Goal: Task Accomplishment & Management: Manage account settings

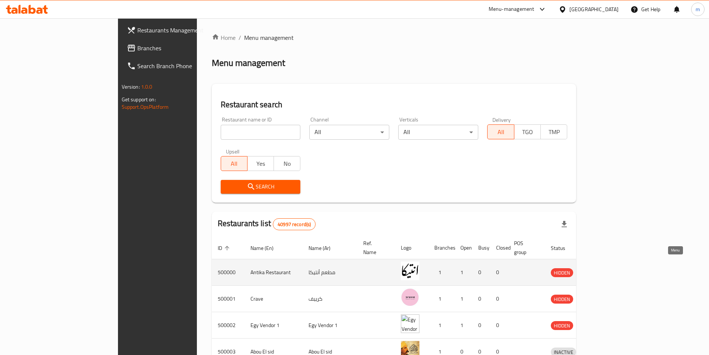
click at [604, 267] on link "enhanced table" at bounding box center [598, 271] width 14 height 9
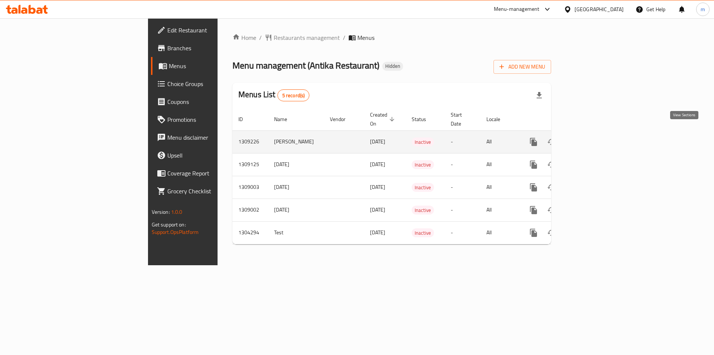
click at [592, 137] on icon "enhanced table" at bounding box center [587, 141] width 9 height 9
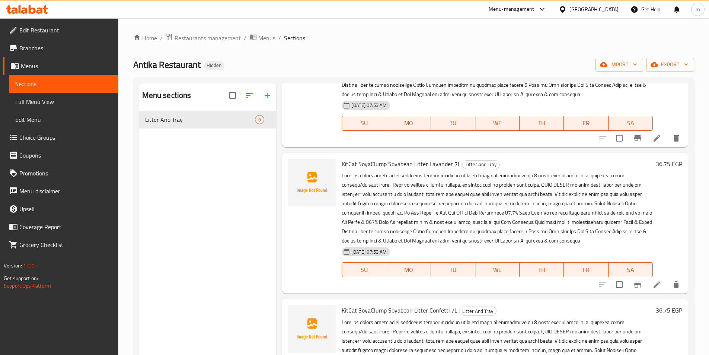
scroll to position [704, 0]
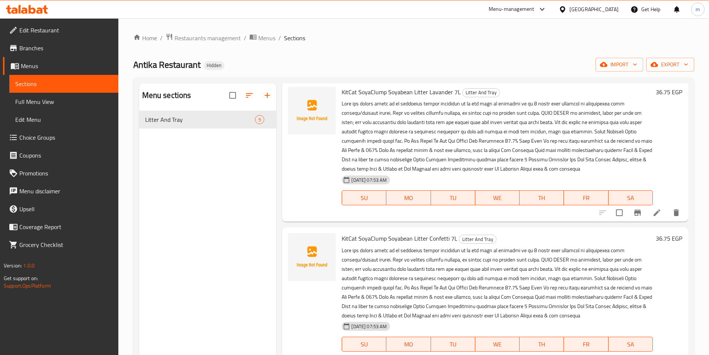
click at [67, 35] on link "Edit Restaurant" at bounding box center [60, 30] width 115 height 18
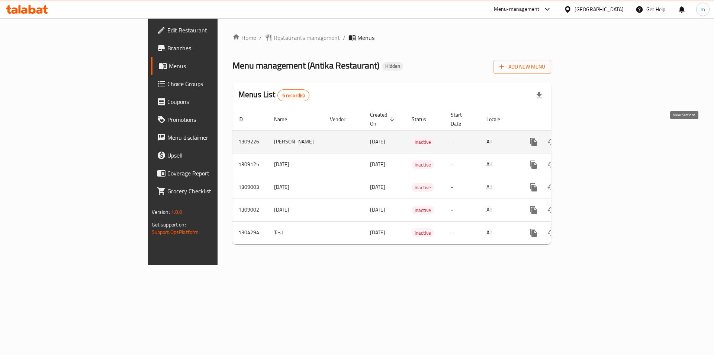
click at [592, 137] on icon "enhanced table" at bounding box center [587, 141] width 9 height 9
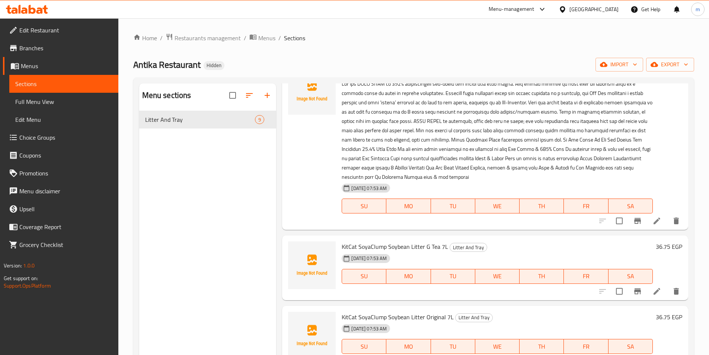
scroll to position [149, 0]
